Goal: Transaction & Acquisition: Download file/media

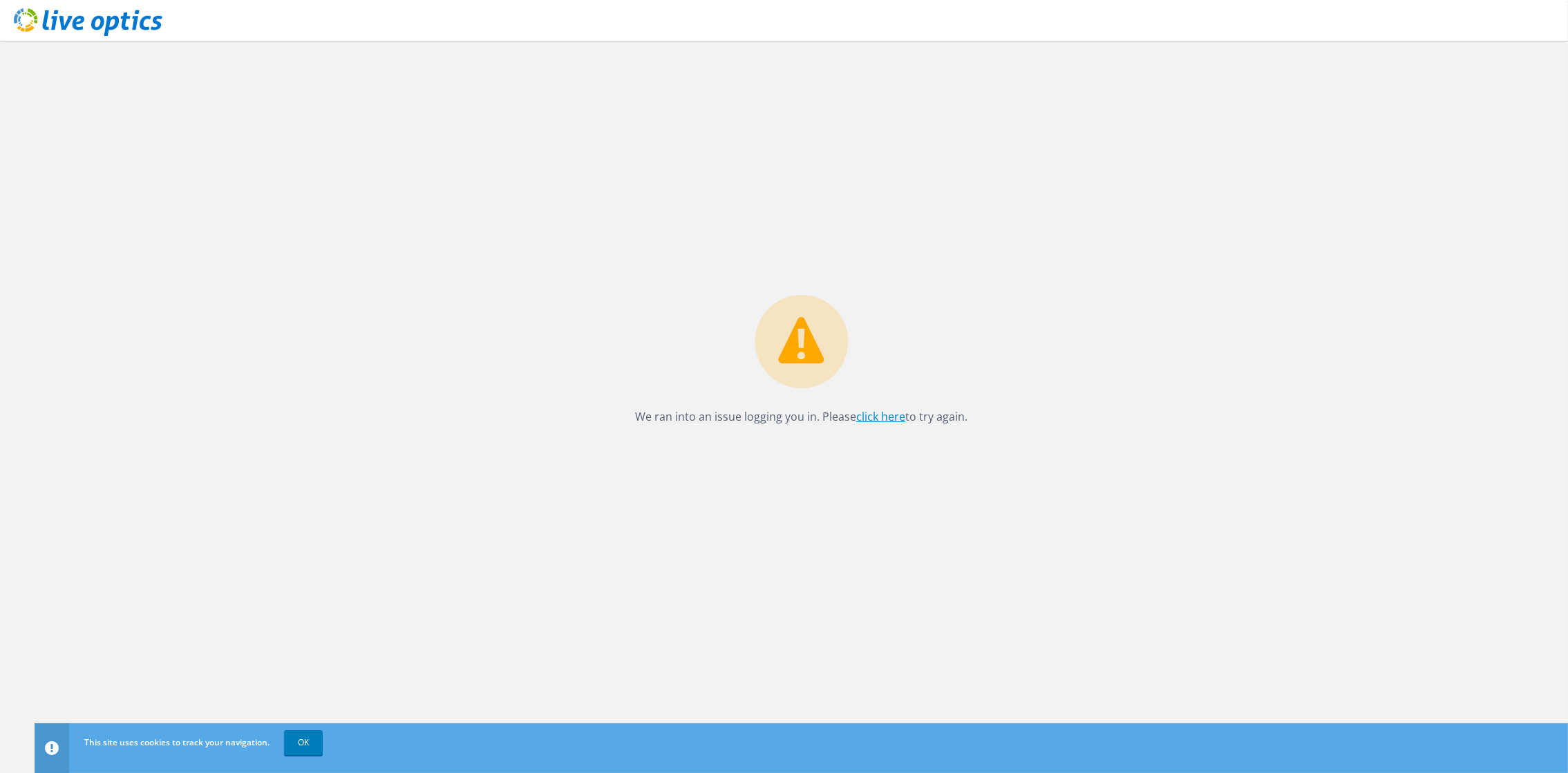
click at [876, 418] on link "click here" at bounding box center [881, 416] width 49 height 15
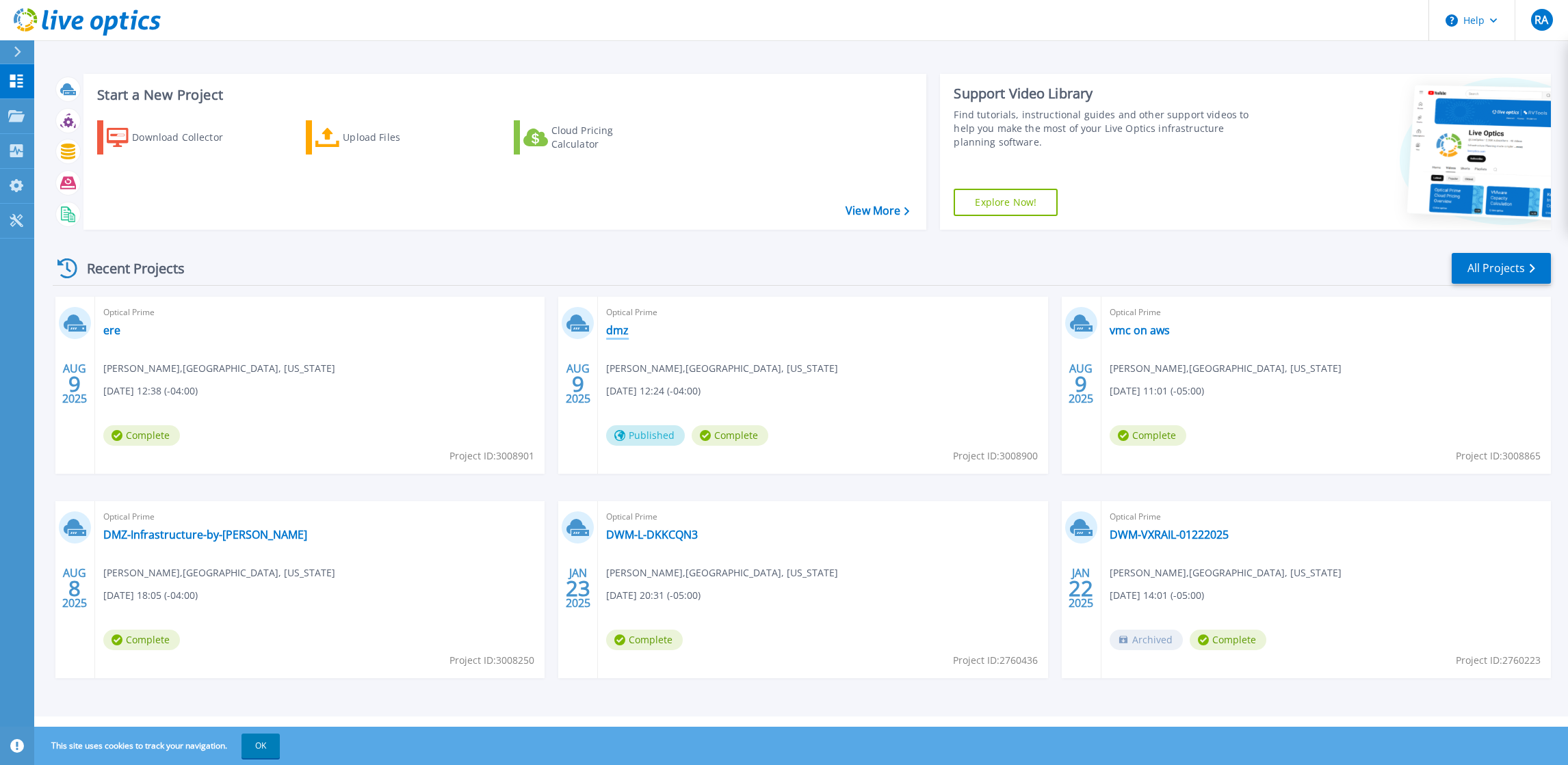
click at [619, 332] on link "dmz" at bounding box center [617, 330] width 22 height 13
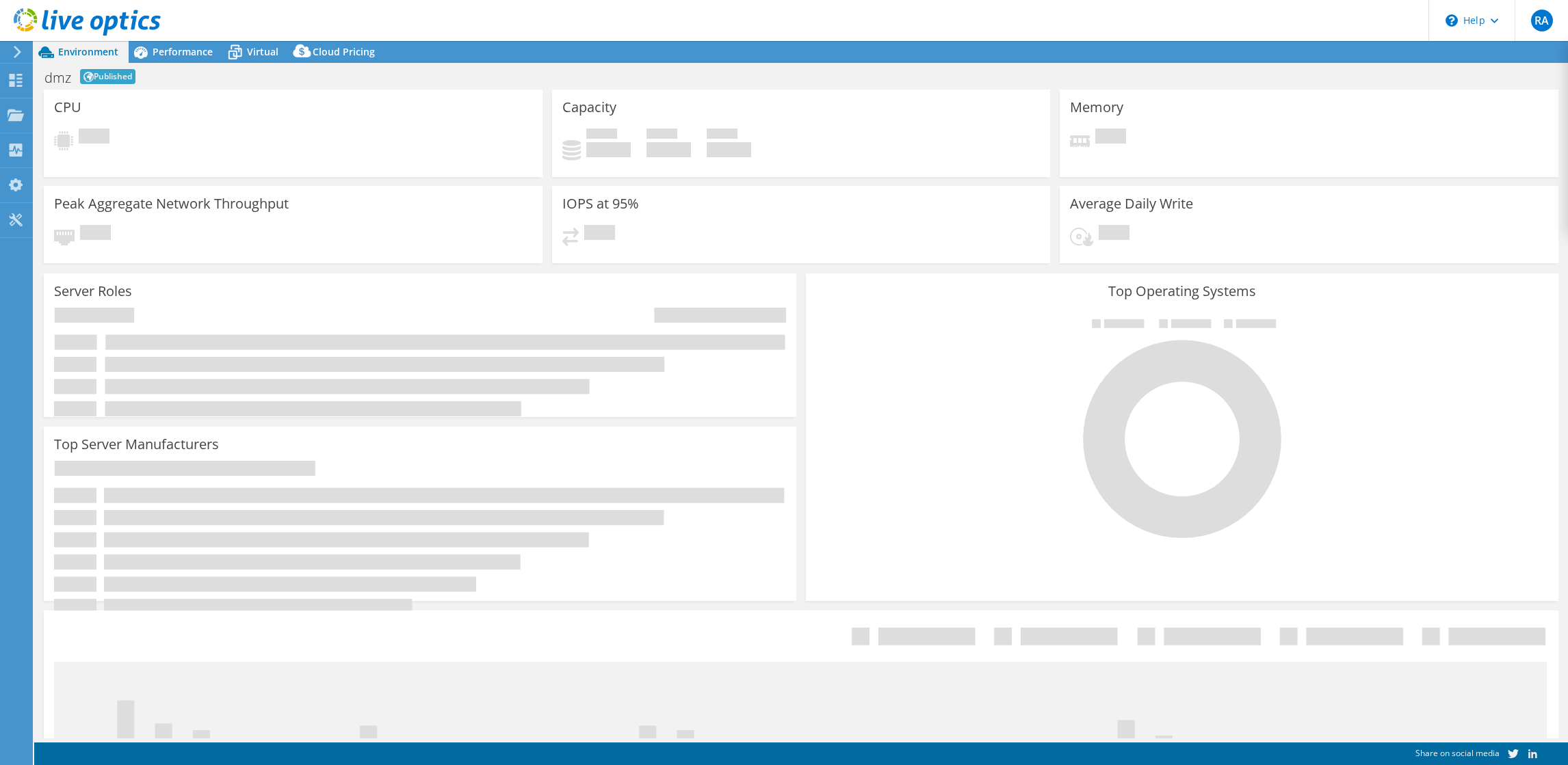
select select "USD"
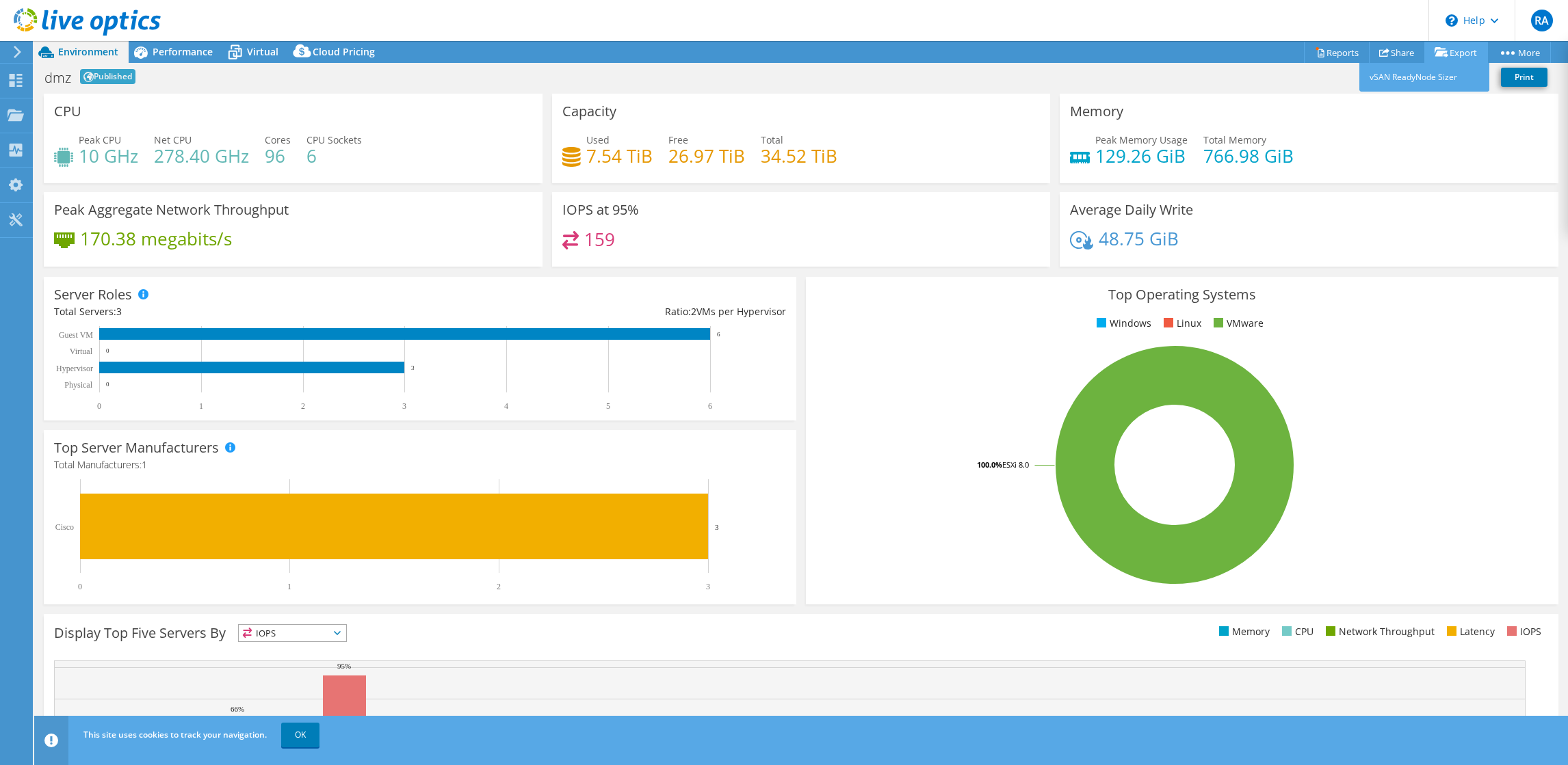
click at [1462, 49] on link "Export" at bounding box center [1456, 53] width 64 height 21
click at [1524, 55] on link "More" at bounding box center [1519, 53] width 64 height 21
click at [1529, 52] on link "More" at bounding box center [1519, 53] width 64 height 21
click at [1395, 45] on link "Share" at bounding box center [1397, 53] width 56 height 21
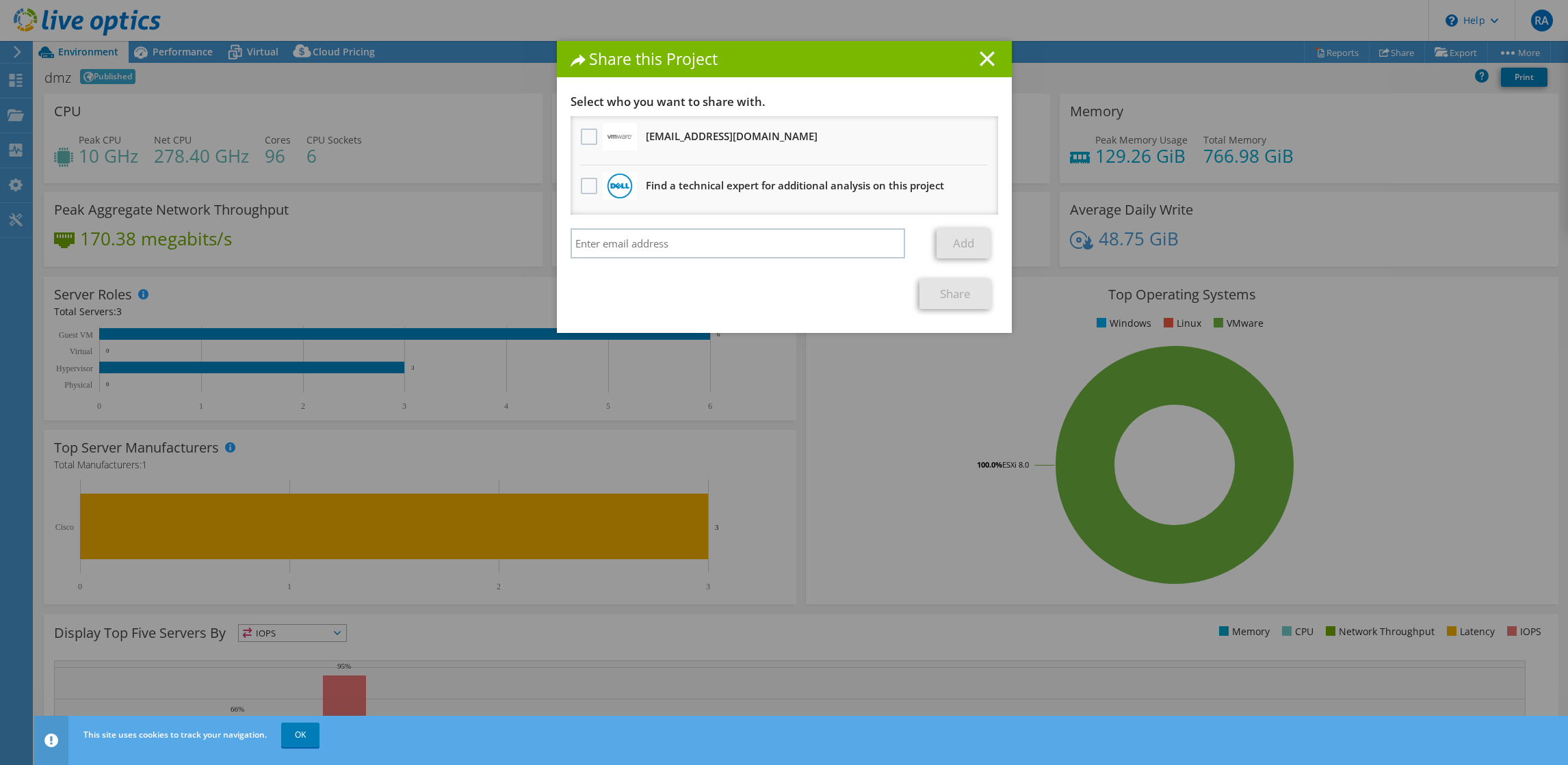
click at [979, 55] on icon at bounding box center [986, 58] width 15 height 15
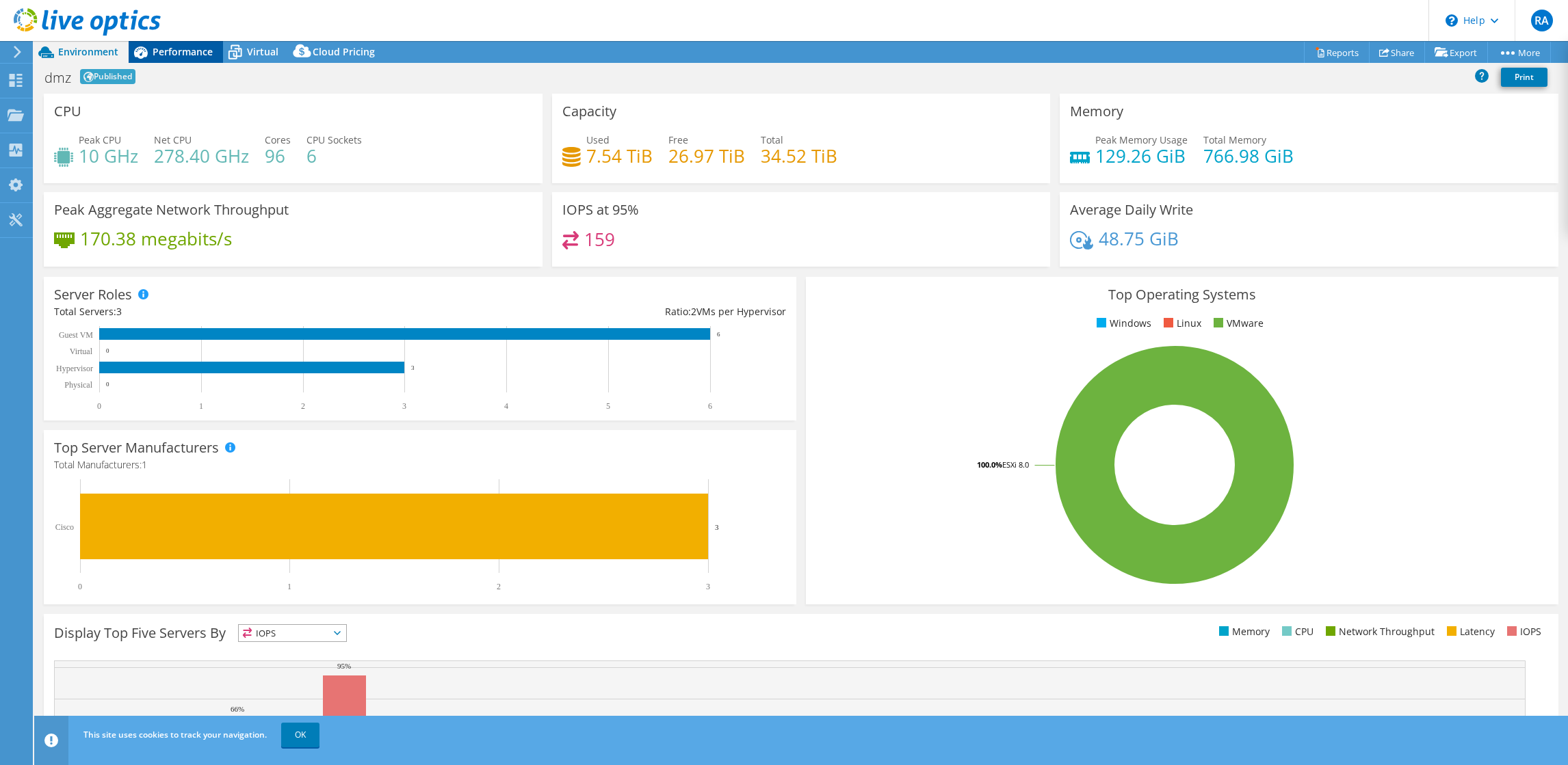
click at [183, 48] on span "Performance" at bounding box center [182, 51] width 60 height 13
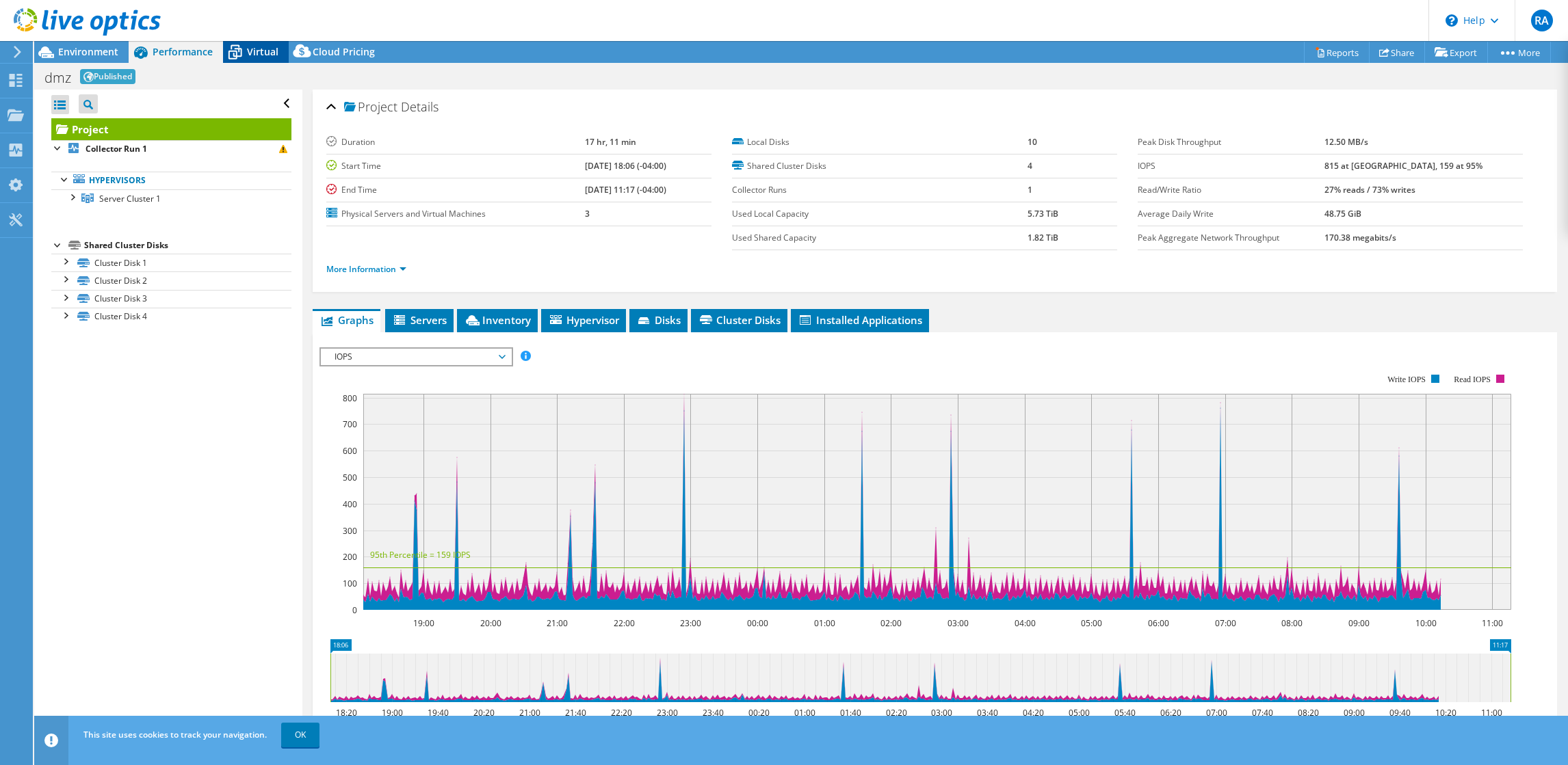
click at [263, 54] on span "Virtual" at bounding box center [263, 51] width 31 height 13
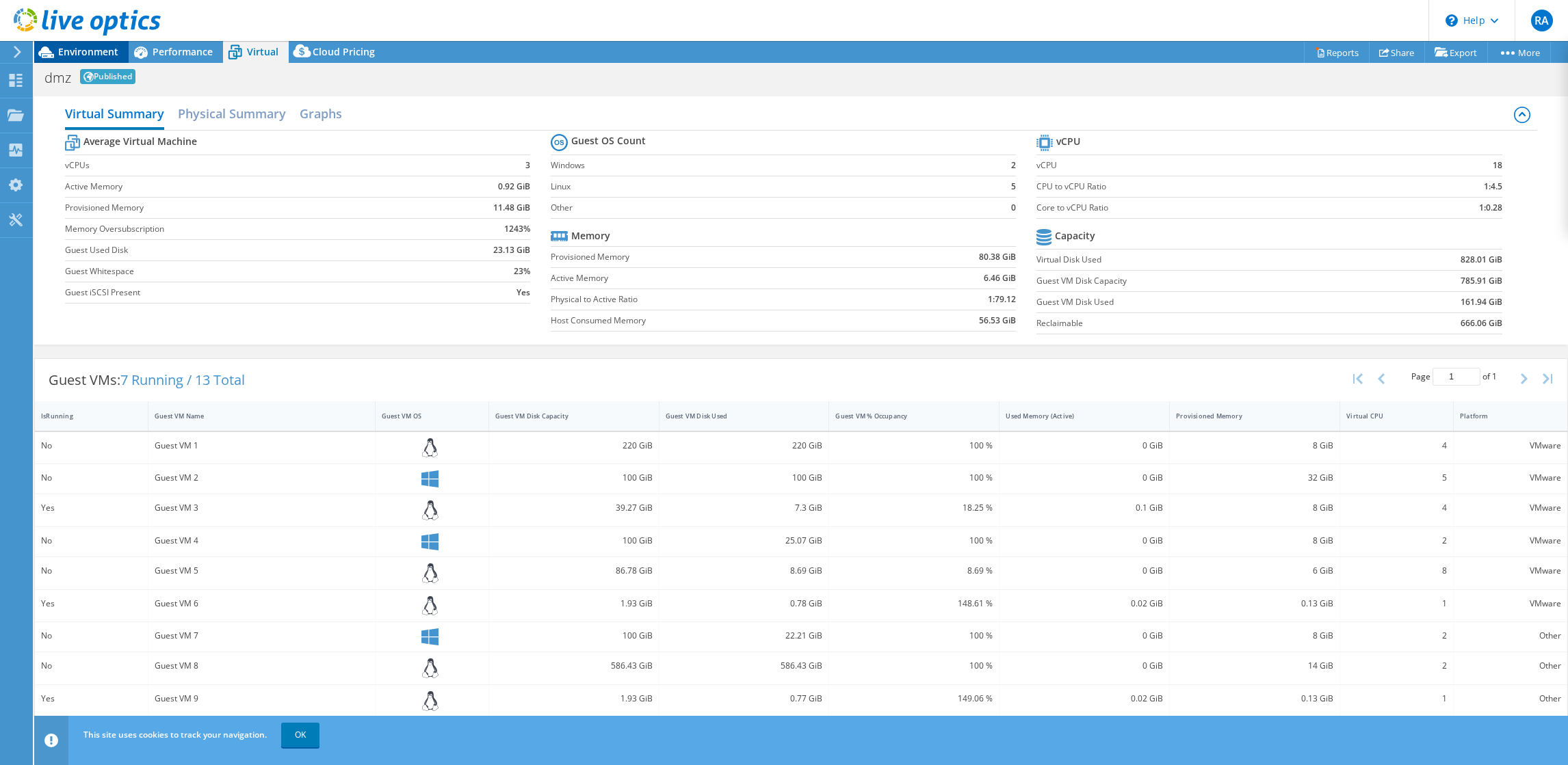
click at [91, 56] on span "Environment" at bounding box center [88, 51] width 60 height 13
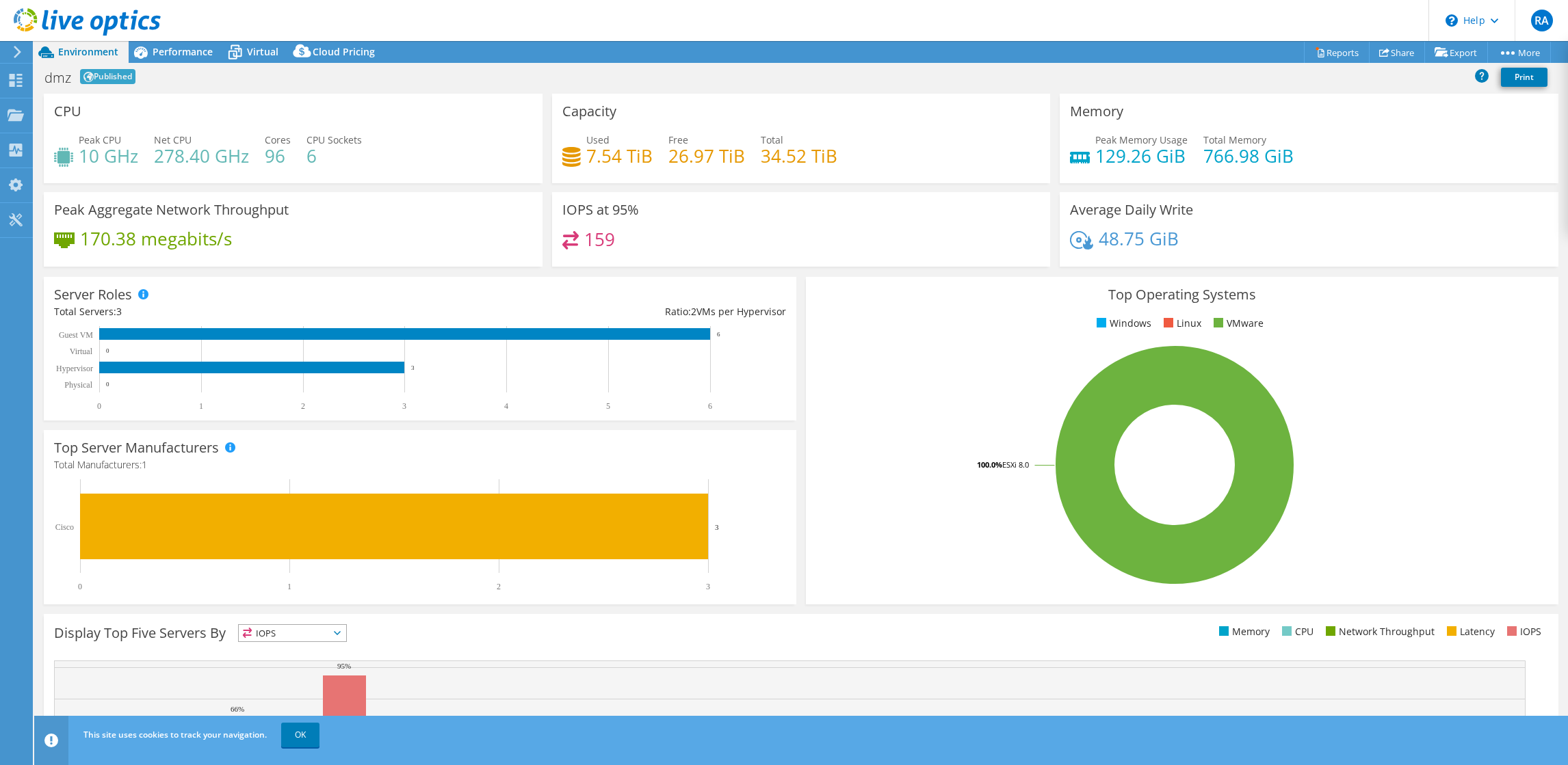
click at [108, 75] on span "Published" at bounding box center [108, 76] width 56 height 15
drag, startPoint x: 112, startPoint y: 73, endPoint x: 192, endPoint y: 56, distance: 81.8
click at [192, 56] on span "Performance" at bounding box center [182, 51] width 60 height 13
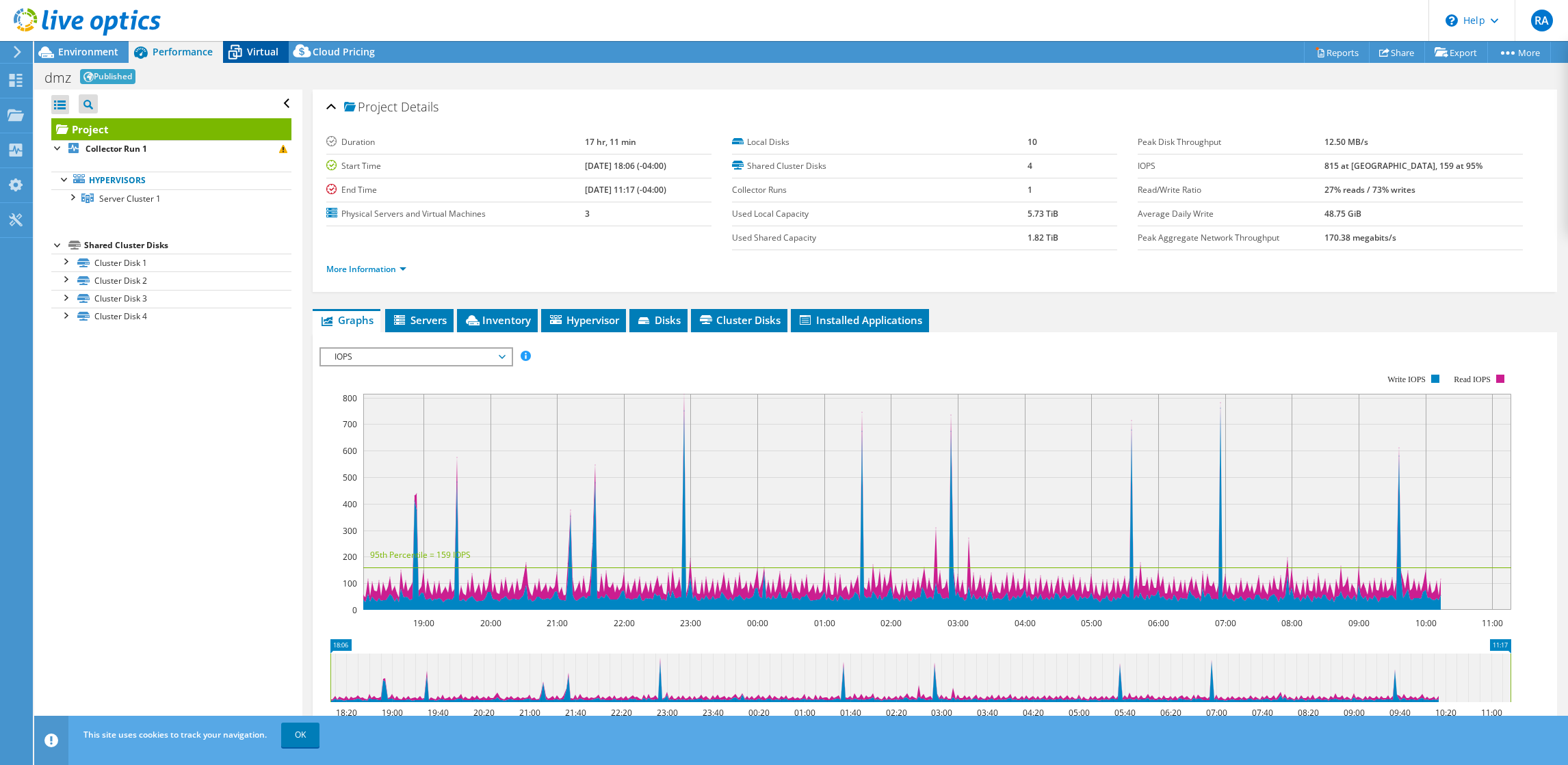
click at [256, 53] on span "Virtual" at bounding box center [263, 51] width 31 height 13
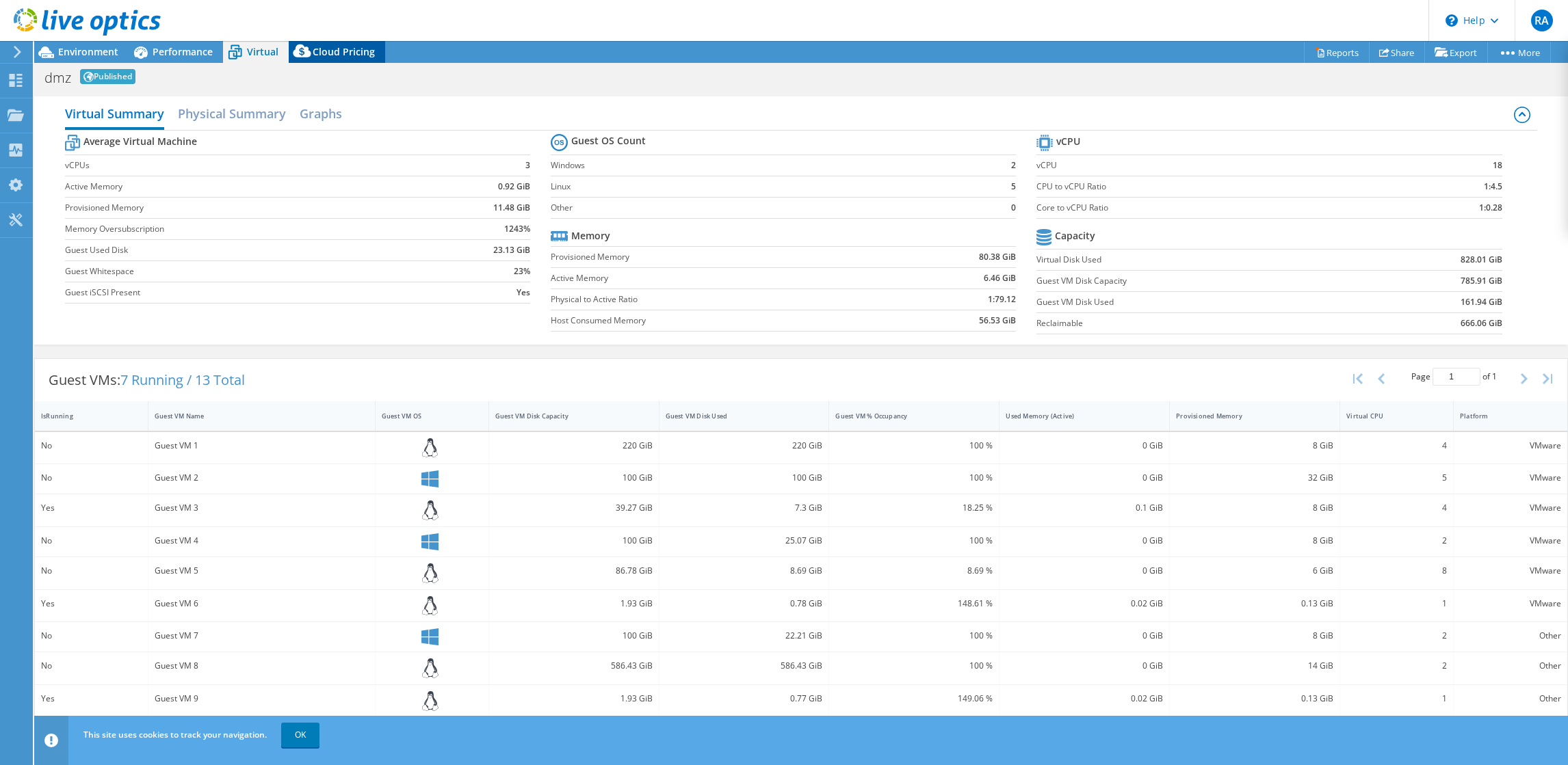
click at [339, 56] on span "Cloud Pricing" at bounding box center [343, 51] width 62 height 13
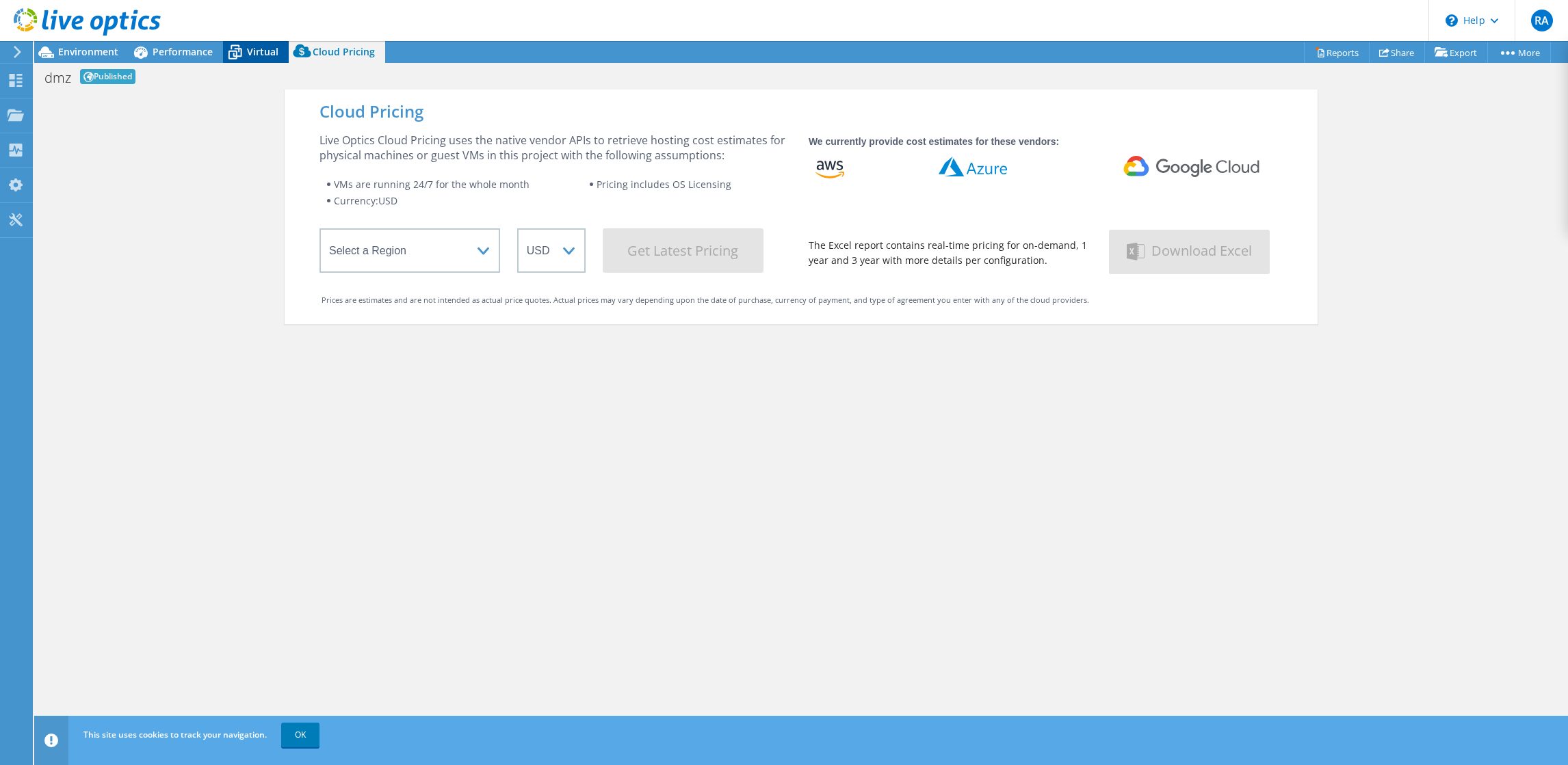
click at [265, 48] on span "Virtual" at bounding box center [263, 51] width 31 height 13
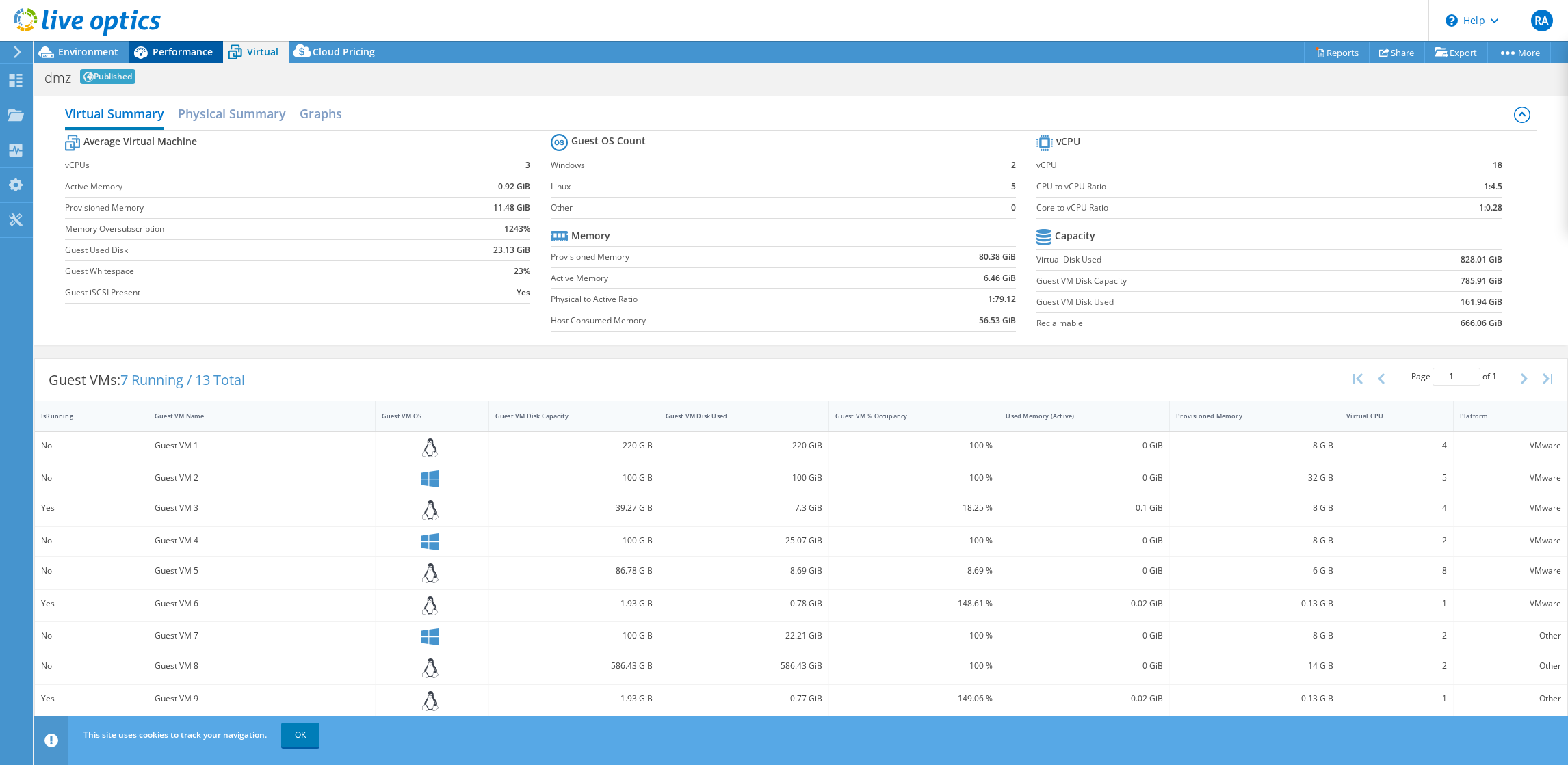
click at [169, 56] on span "Performance" at bounding box center [182, 51] width 60 height 13
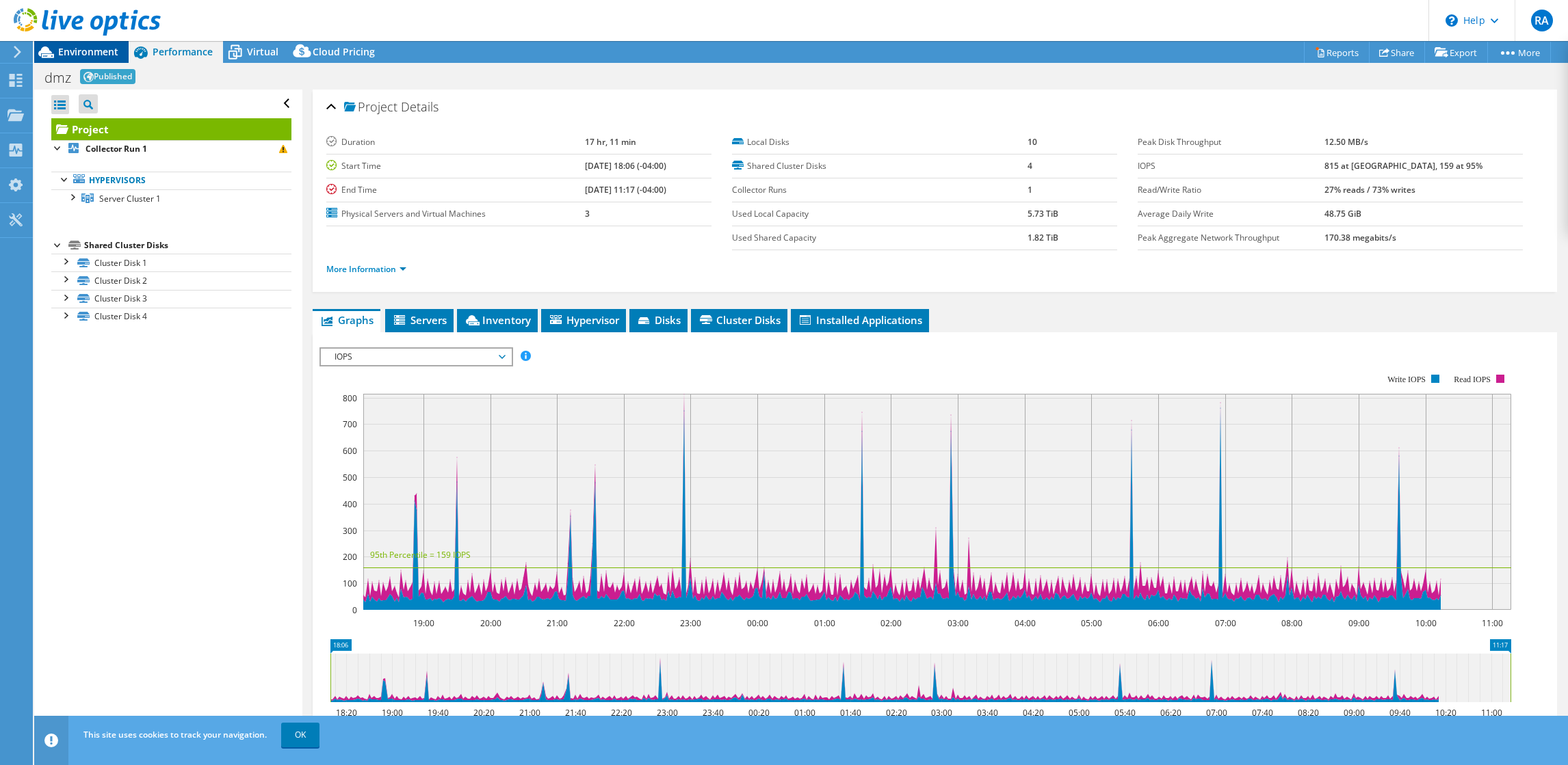
click at [106, 57] on div "Environment" at bounding box center [81, 52] width 94 height 21
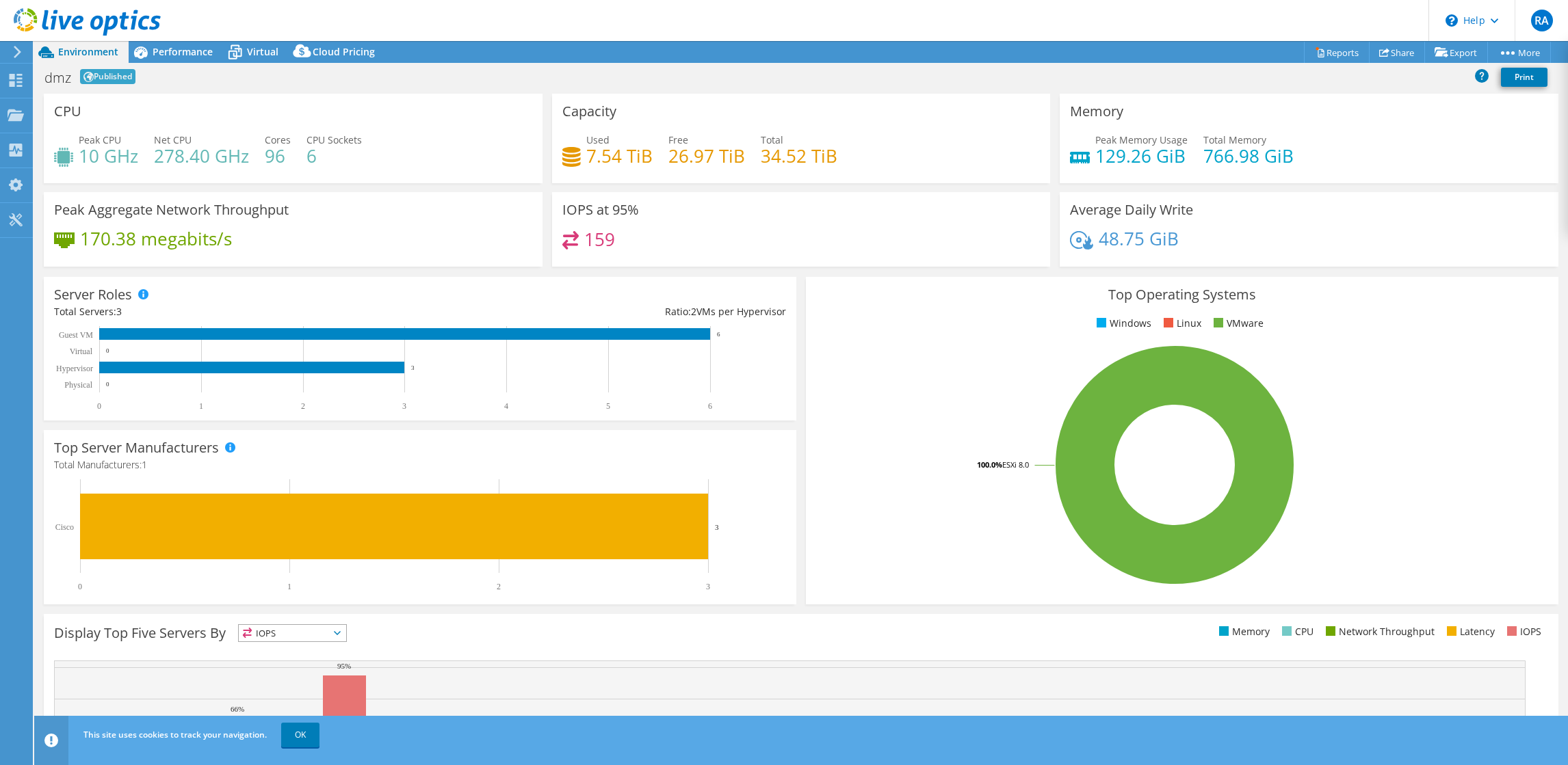
click at [22, 54] on icon at bounding box center [17, 52] width 10 height 13
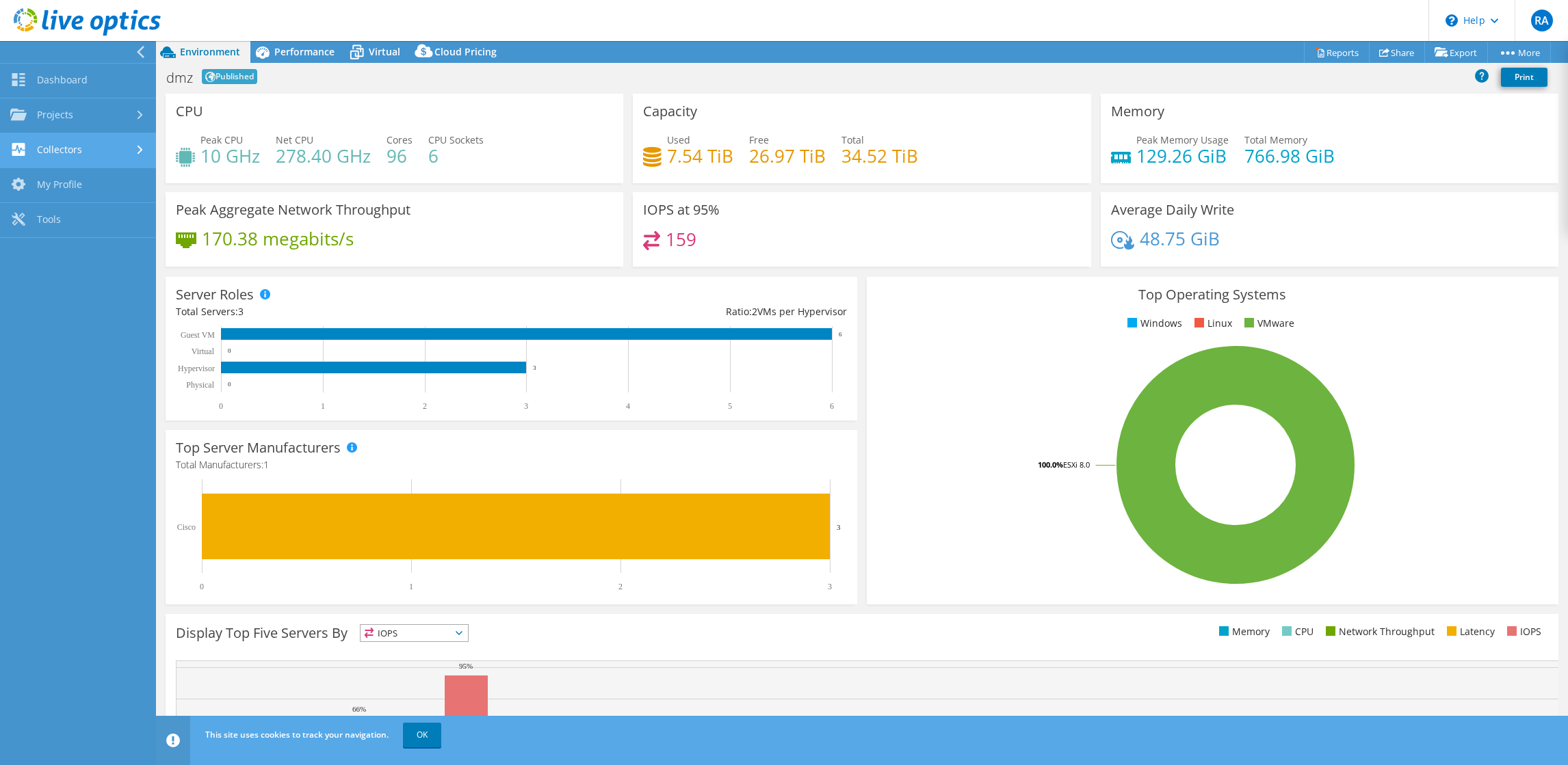
click at [56, 159] on link "Collectors" at bounding box center [78, 150] width 156 height 35
click at [90, 184] on link "Download Collector" at bounding box center [78, 185] width 156 height 35
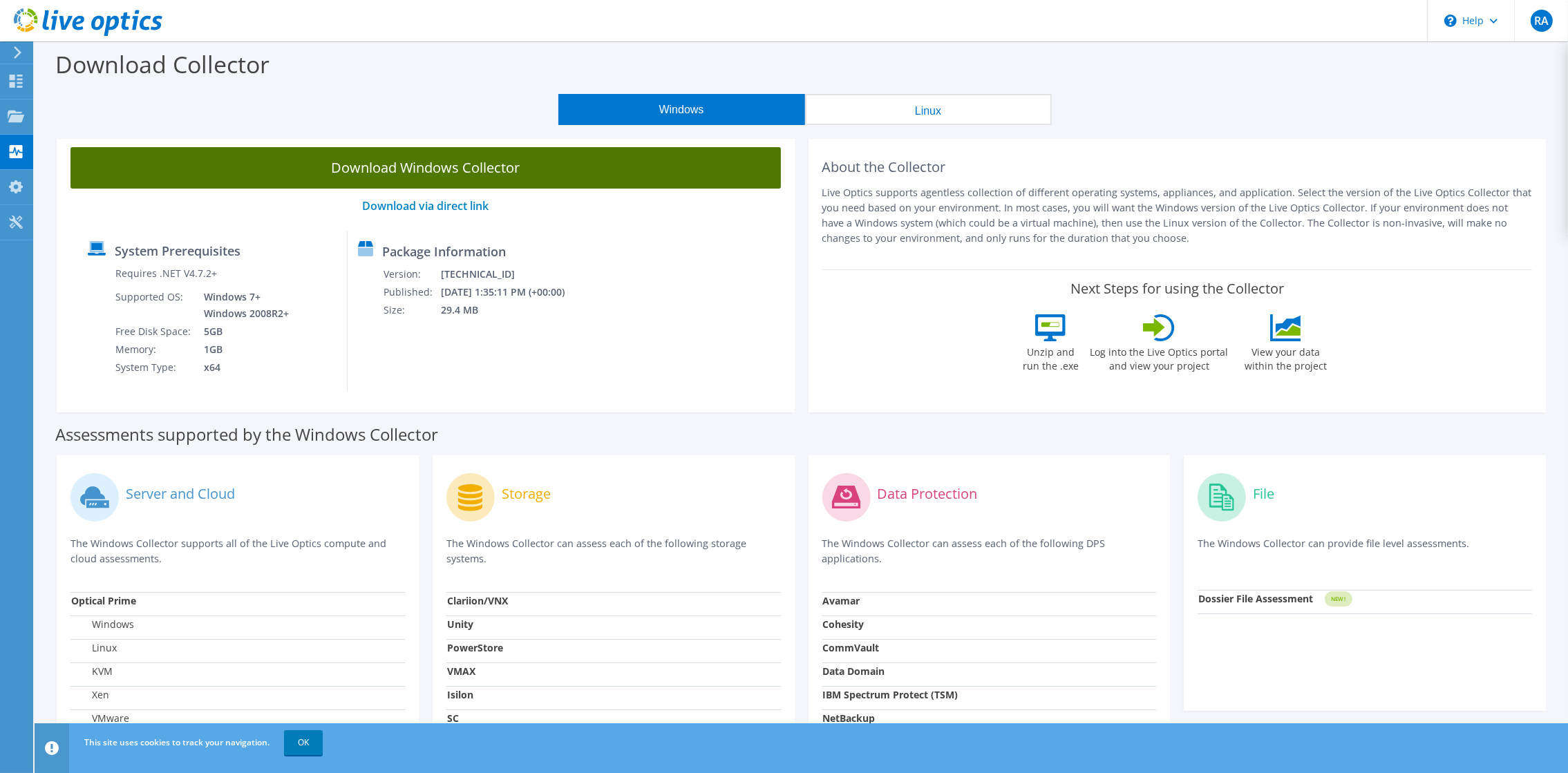
click at [366, 168] on link "Download Windows Collector" at bounding box center [425, 168] width 711 height 42
